Goal: Obtain resource: Download file/media

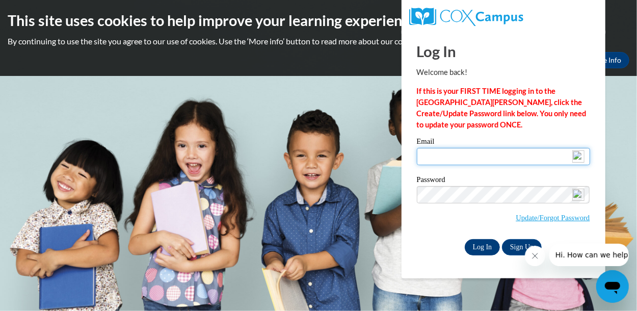
type input "[PERSON_NAME][EMAIL_ADDRESS][DOMAIN_NAME]"
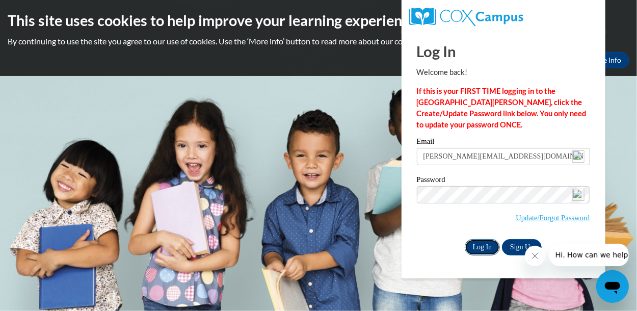
click at [479, 242] on input "Log In" at bounding box center [483, 247] width 36 height 16
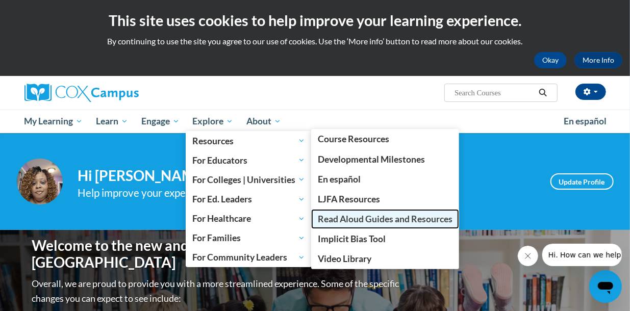
click at [348, 217] on span "Read Aloud Guides and Resources" at bounding box center [385, 219] width 135 height 11
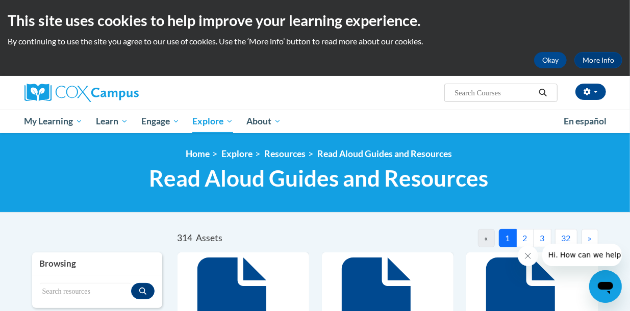
click at [588, 240] on span "»" at bounding box center [590, 238] width 4 height 10
click at [589, 240] on span "»" at bounding box center [590, 238] width 4 height 10
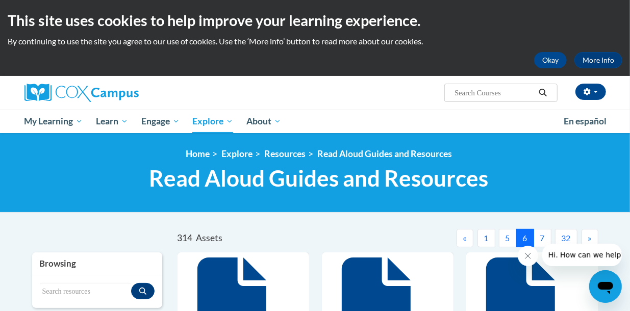
click at [589, 240] on span "»" at bounding box center [590, 238] width 4 height 10
click at [591, 240] on span "»" at bounding box center [590, 238] width 4 height 10
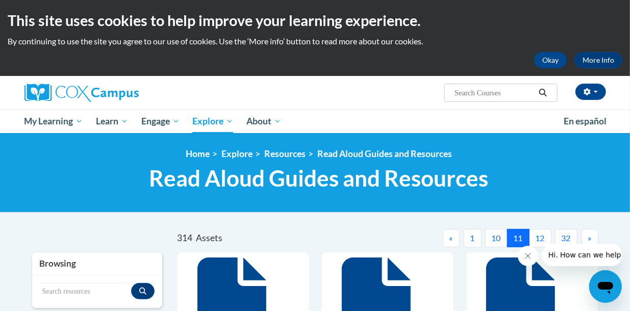
click at [591, 240] on span "»" at bounding box center [590, 238] width 4 height 10
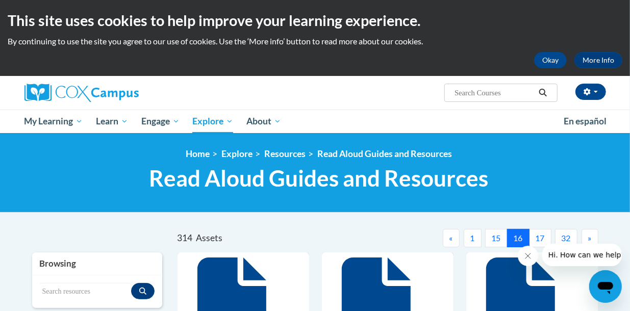
click at [591, 240] on span "»" at bounding box center [590, 238] width 4 height 10
click at [592, 240] on button "»" at bounding box center [589, 238] width 17 height 18
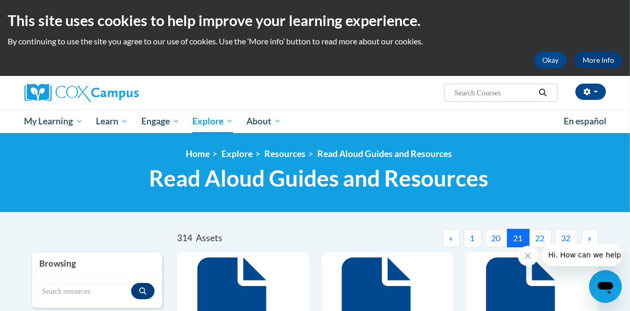
click at [593, 240] on button "»" at bounding box center [589, 238] width 17 height 18
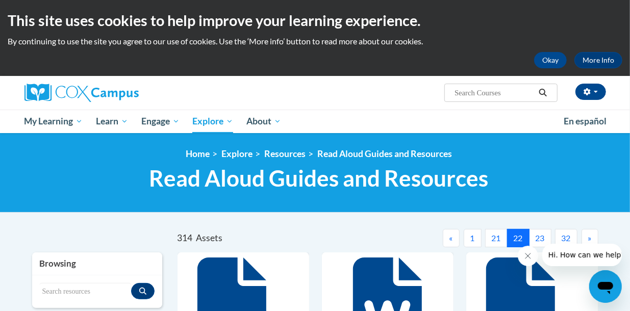
click at [593, 240] on button "»" at bounding box center [589, 238] width 17 height 18
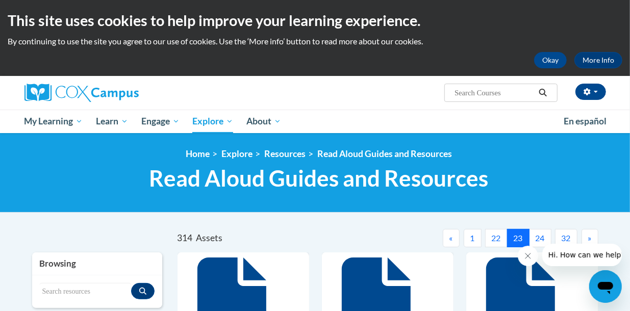
click at [542, 237] on button "24" at bounding box center [540, 238] width 22 height 18
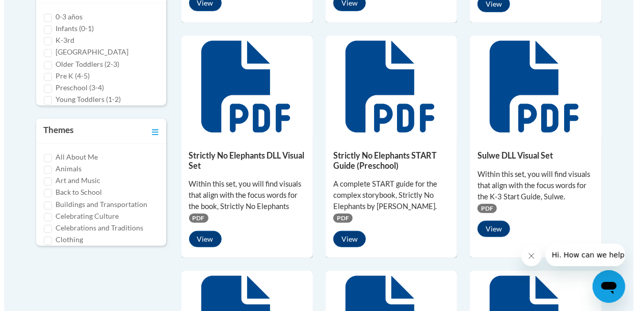
scroll to position [510, 0]
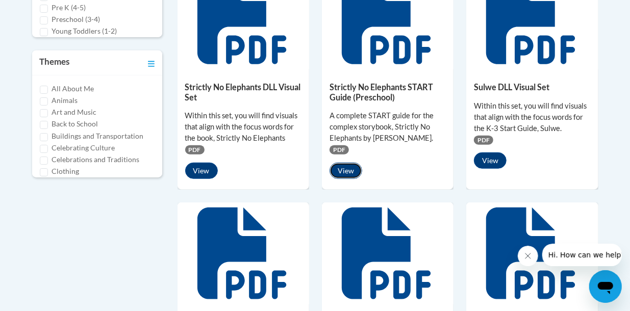
click at [343, 170] on button "View" at bounding box center [345, 171] width 33 height 16
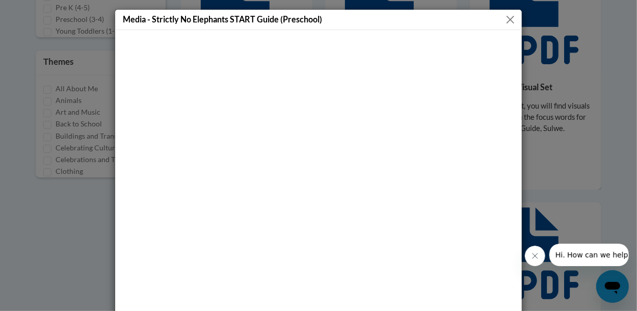
click at [509, 16] on button "Close" at bounding box center [510, 19] width 13 height 13
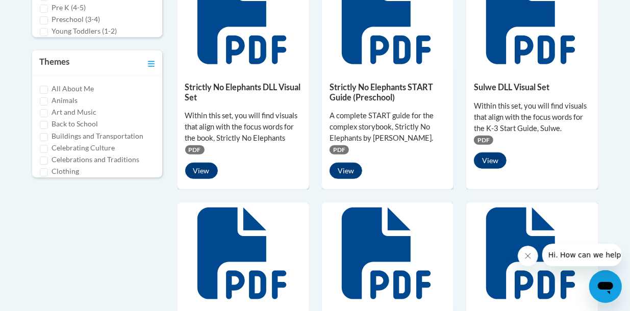
click at [342, 148] on span "PDF" at bounding box center [338, 149] width 19 height 9
click at [349, 165] on button "View" at bounding box center [345, 171] width 33 height 16
